Goal: Task Accomplishment & Management: Manage account settings

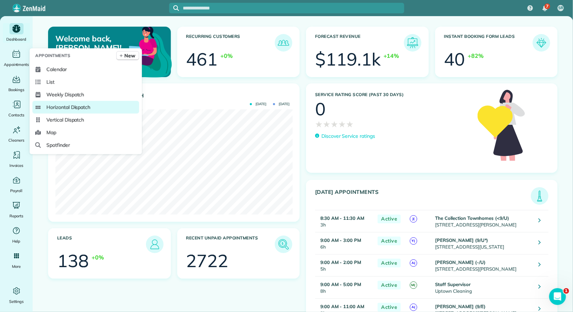
click at [59, 105] on span "Horizontal Dispatch" at bounding box center [68, 107] width 44 height 7
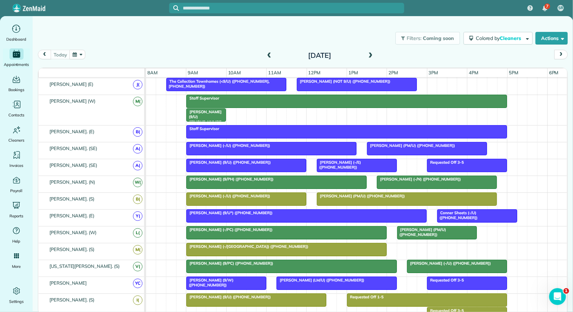
scroll to position [62, 0]
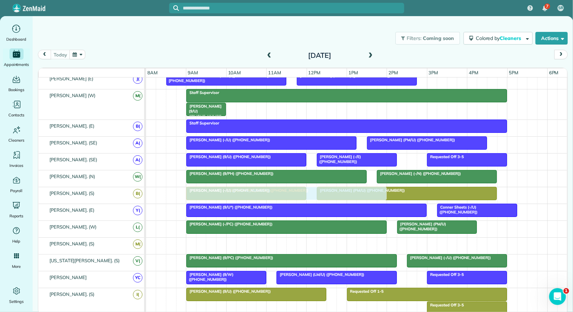
drag, startPoint x: 215, startPoint y: 237, endPoint x: 216, endPoint y: 192, distance: 44.9
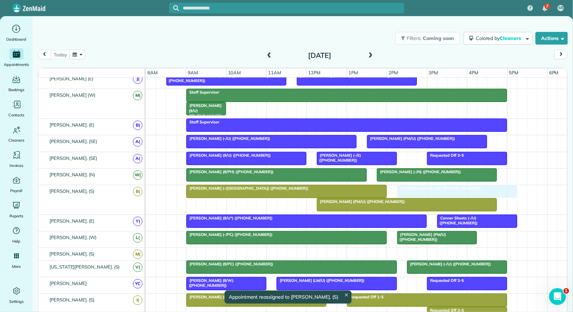
drag, startPoint x: 222, startPoint y: 198, endPoint x: 432, endPoint y: 195, distance: 210.4
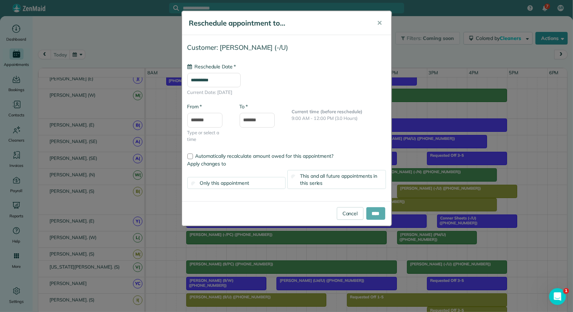
type input "**********"
click at [371, 217] on input "****" at bounding box center [375, 213] width 19 height 13
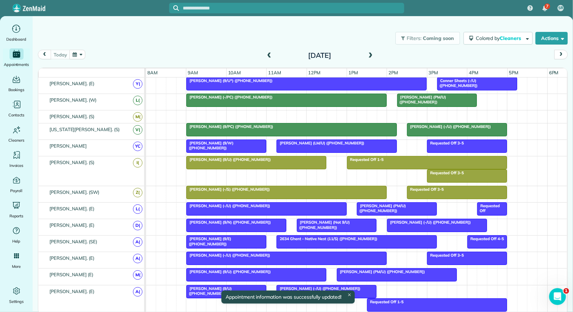
scroll to position [0, 0]
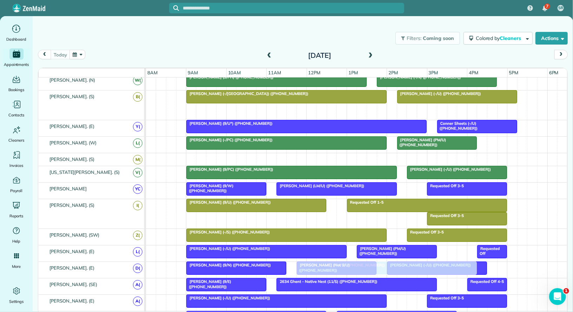
drag, startPoint x: 352, startPoint y: 104, endPoint x: 333, endPoint y: 258, distance: 155.5
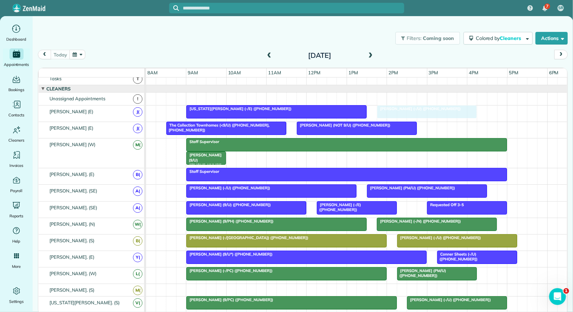
drag, startPoint x: 410, startPoint y: 227, endPoint x: 401, endPoint y: 107, distance: 120.6
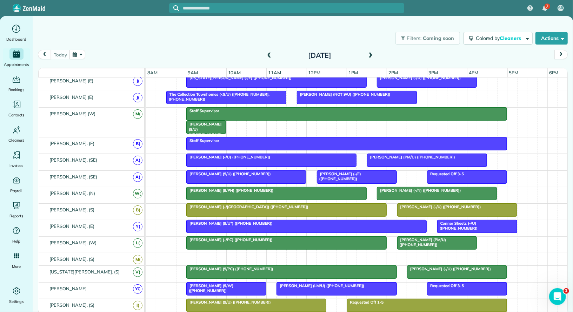
click at [217, 124] on span "Ryan Sheehy (9/U) (+16784283898)" at bounding box center [204, 132] width 36 height 20
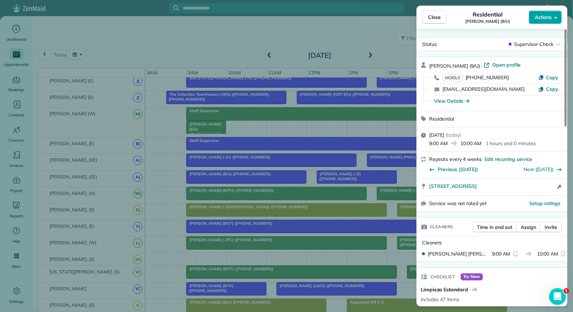
click at [515, 18] on span "Actions" at bounding box center [542, 17] width 17 height 7
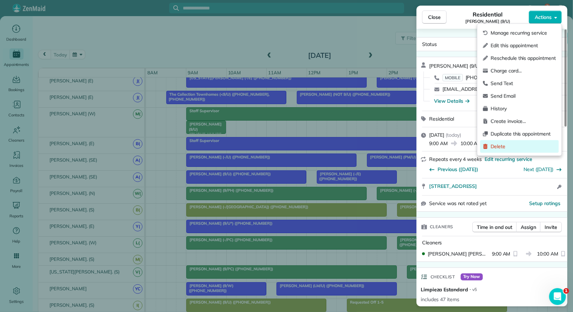
click at [511, 143] on span "Delete" at bounding box center [522, 146] width 65 height 7
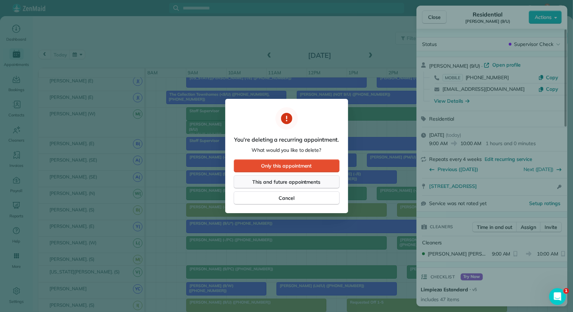
click at [319, 180] on span "This and future appointments" at bounding box center [286, 181] width 68 height 7
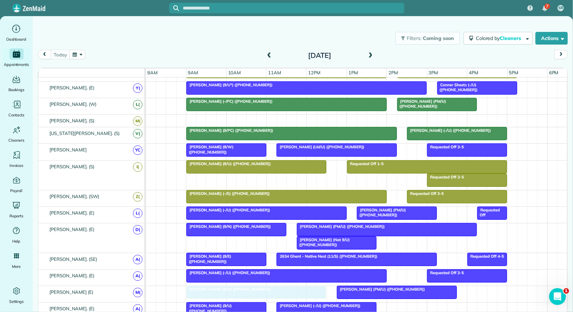
drag, startPoint x: 259, startPoint y: 287, endPoint x: 258, endPoint y: 293, distance: 6.6
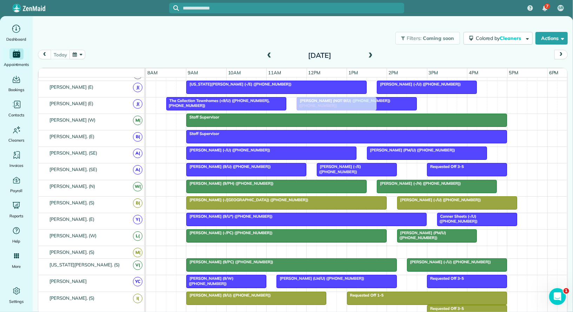
drag, startPoint x: 304, startPoint y: 261, endPoint x: 307, endPoint y: 100, distance: 160.6
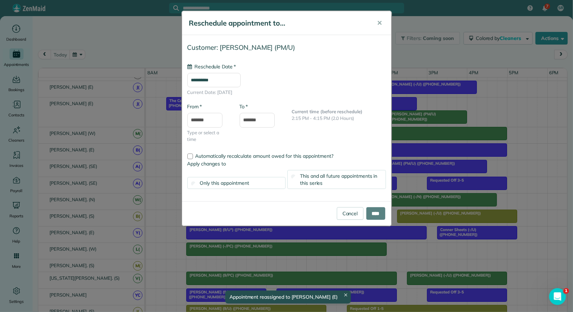
drag, startPoint x: 438, startPoint y: 246, endPoint x: 435, endPoint y: 107, distance: 139.9
type input "**********"
click at [349, 214] on link "Cancel" at bounding box center [350, 213] width 27 height 13
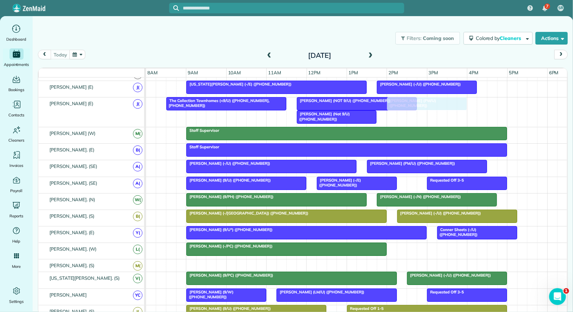
drag, startPoint x: 433, startPoint y: 246, endPoint x: 427, endPoint y: 107, distance: 140.0
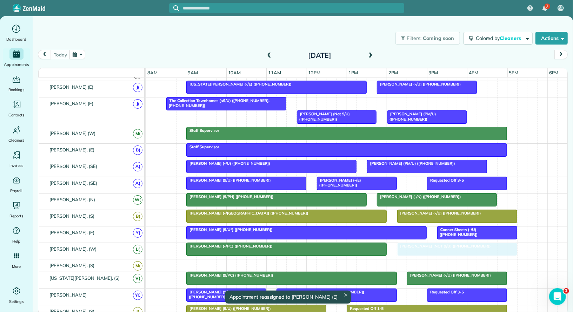
drag, startPoint x: 343, startPoint y: 101, endPoint x: 445, endPoint y: 252, distance: 182.3
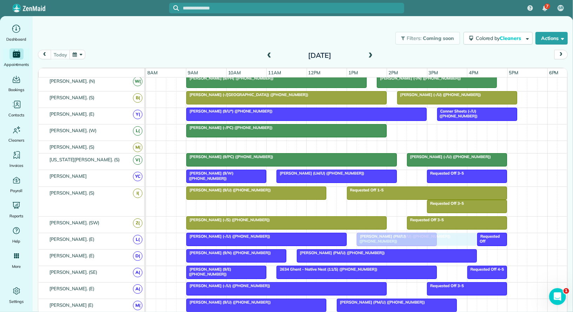
drag, startPoint x: 440, startPoint y: 129, endPoint x: 399, endPoint y: 237, distance: 115.5
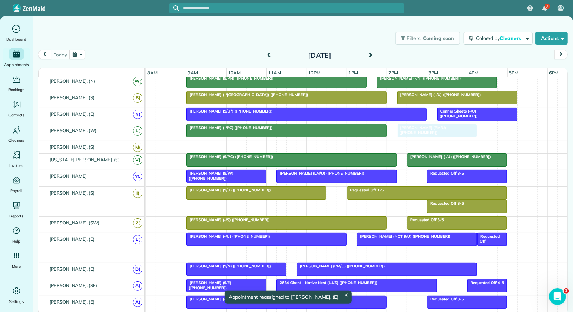
drag, startPoint x: 385, startPoint y: 247, endPoint x: 429, endPoint y: 125, distance: 129.2
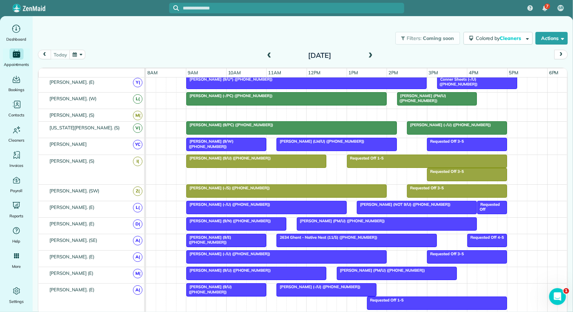
click at [193, 111] on div at bounding box center [356, 115] width 421 height 12
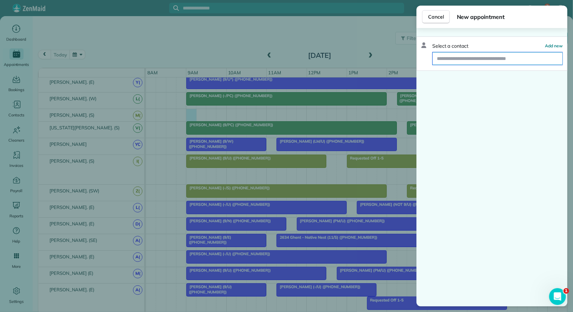
click at [455, 54] on input "text" at bounding box center [497, 58] width 130 height 13
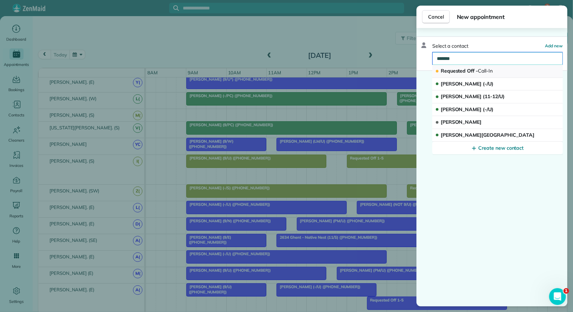
type input "*******"
click at [458, 68] on span "Requested Off - Call-In" at bounding box center [466, 71] width 52 height 7
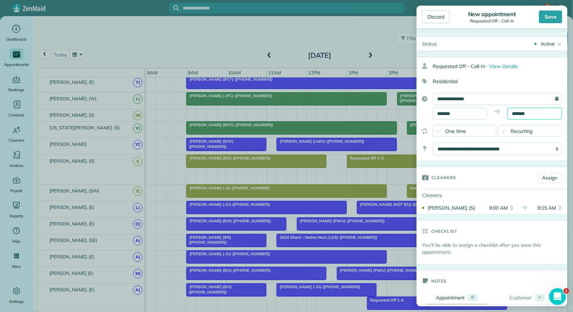
click at [515, 115] on input "*******" at bounding box center [534, 114] width 54 height 12
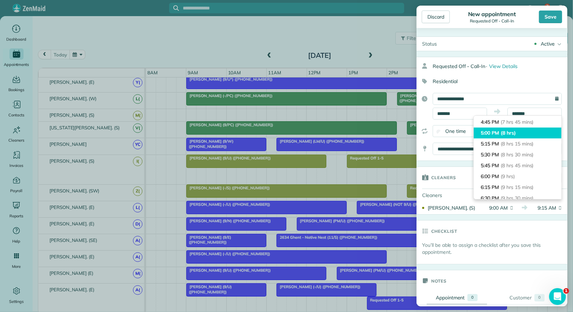
type input "*******"
click at [506, 137] on li "5:00 PM (8 hrs)" at bounding box center [517, 133] width 88 height 11
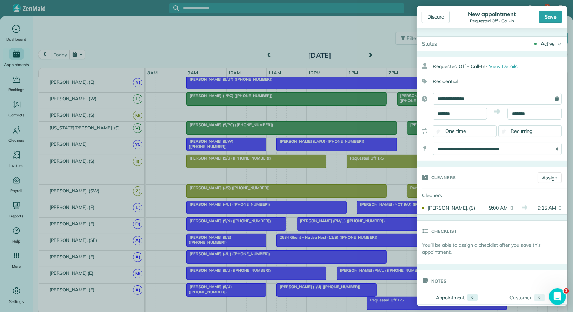
click at [515, 44] on div "Active" at bounding box center [547, 43] width 14 height 7
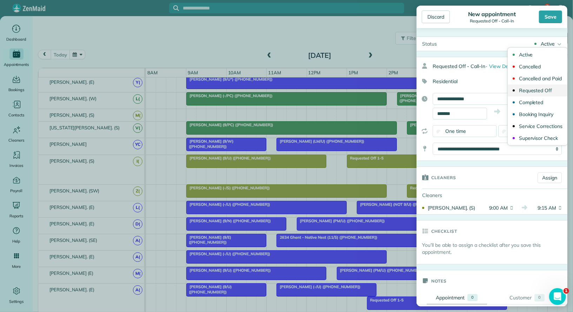
click at [515, 92] on div "Requested Off" at bounding box center [535, 90] width 33 height 5
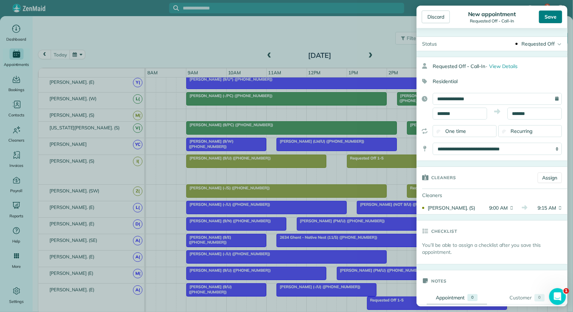
click at [515, 21] on div "Save" at bounding box center [550, 17] width 23 height 13
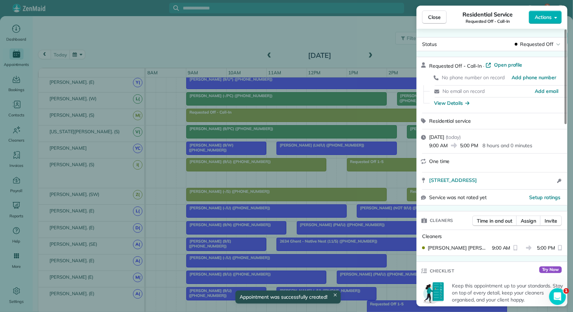
click at [442, 21] on button "Close" at bounding box center [434, 17] width 25 height 13
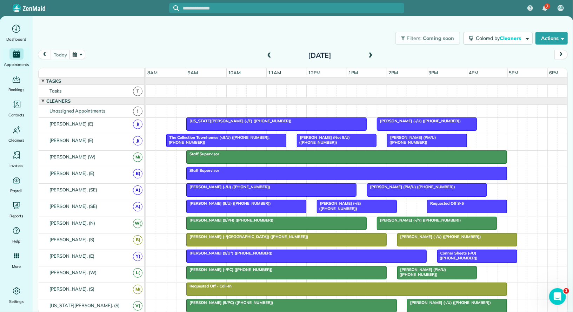
click at [226, 125] on div at bounding box center [277, 124] width 180 height 13
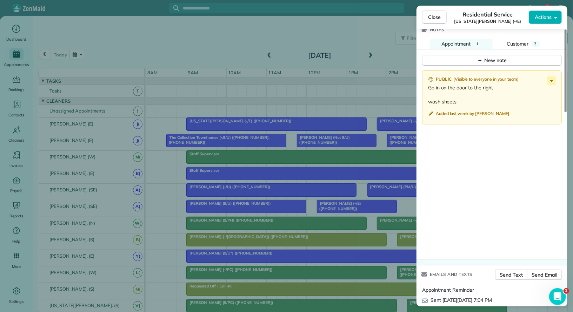
scroll to position [588, 0]
click at [433, 19] on span "Close" at bounding box center [434, 17] width 13 height 7
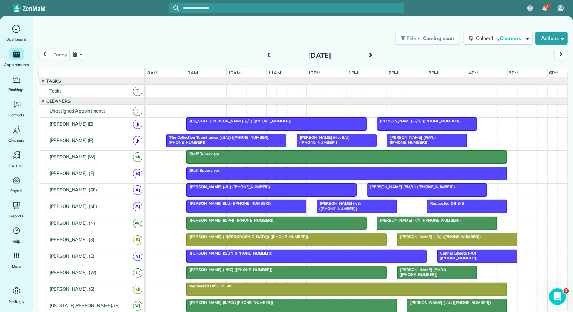
click at [416, 123] on div at bounding box center [426, 124] width 99 height 13
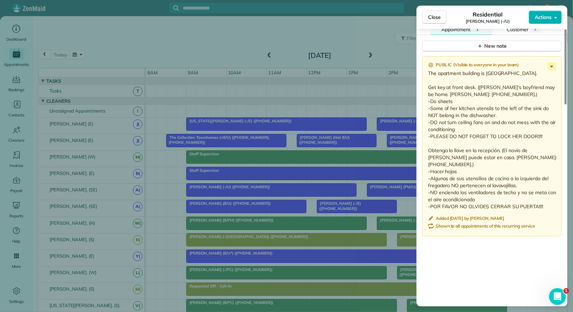
scroll to position [607, 0]
click at [435, 18] on span "Close" at bounding box center [434, 17] width 13 height 7
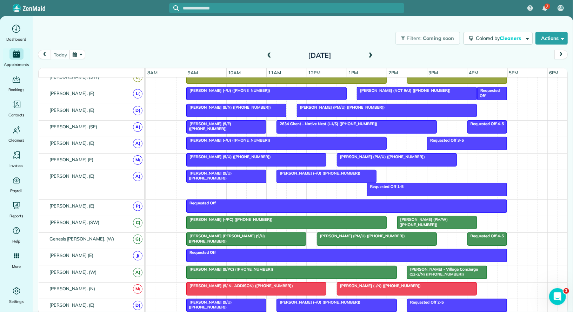
scroll to position [292, 0]
